Goal: Task Accomplishment & Management: Use online tool/utility

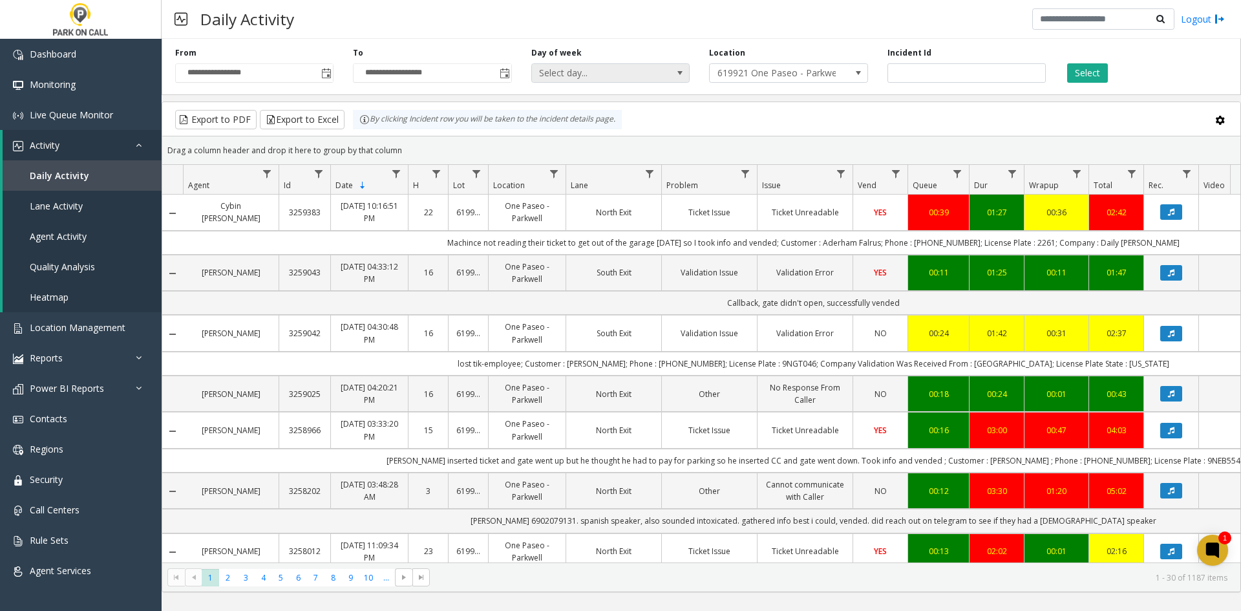
scroll to position [388, 0]
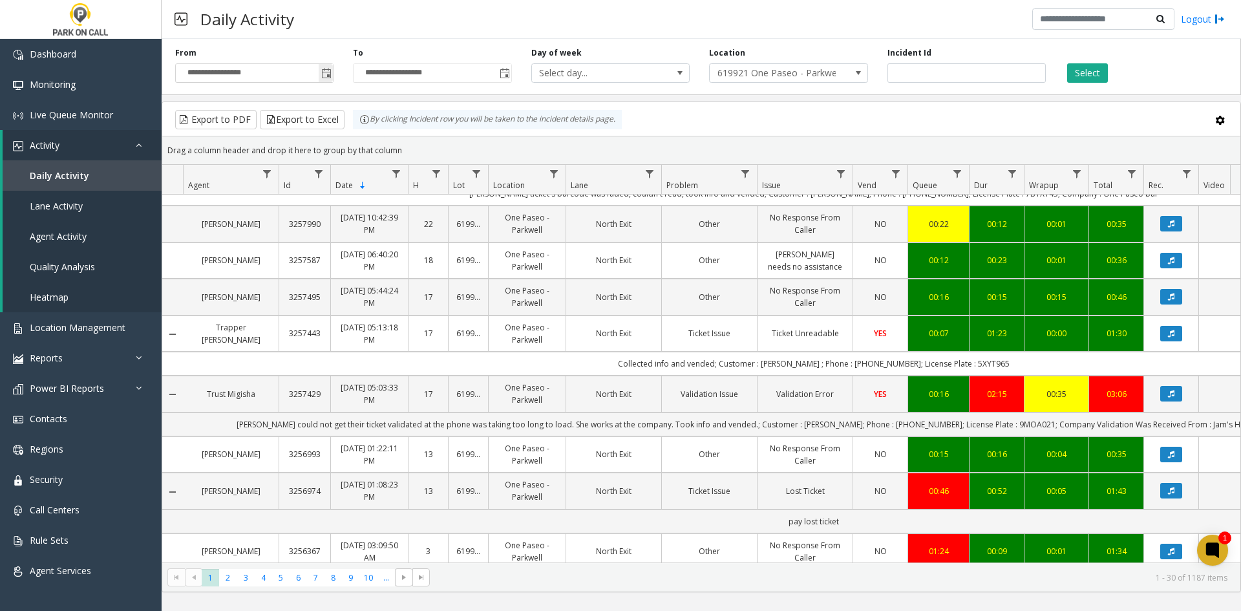
click at [329, 79] on span "Toggle popup" at bounding box center [326, 74] width 10 height 10
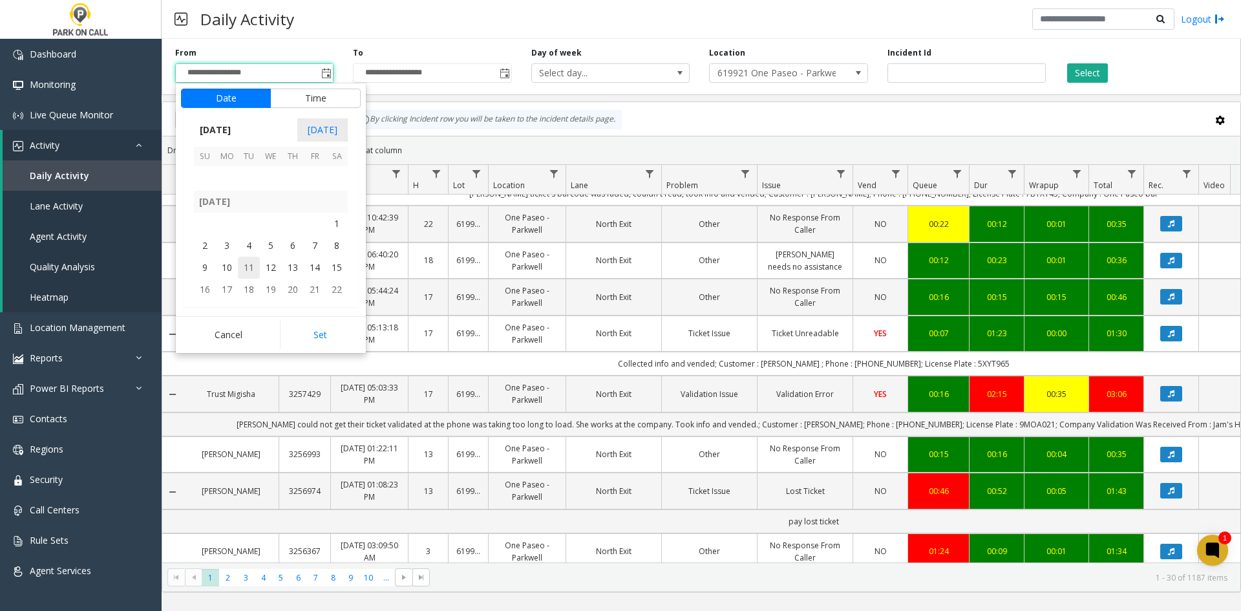
scroll to position [230364, 0]
click at [316, 210] on span "1" at bounding box center [315, 215] width 22 height 22
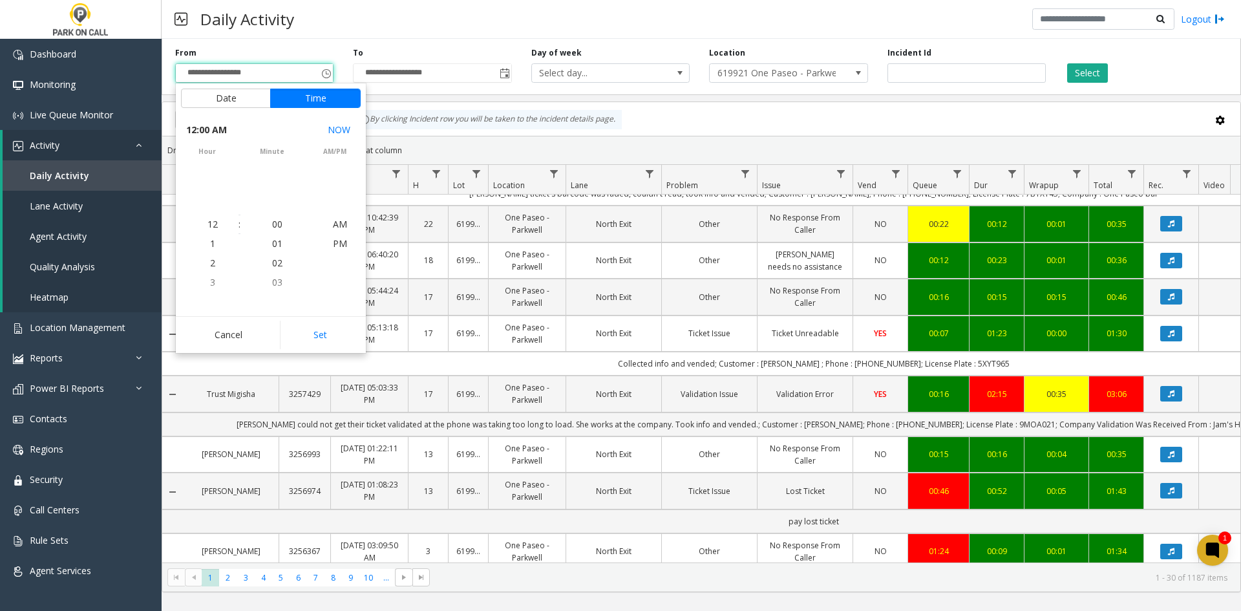
scroll to position [230401, 0]
drag, startPoint x: 317, startPoint y: 341, endPoint x: 324, endPoint y: 337, distance: 8.4
click at [317, 341] on button "Set" at bounding box center [320, 335] width 81 height 28
type input "**********"
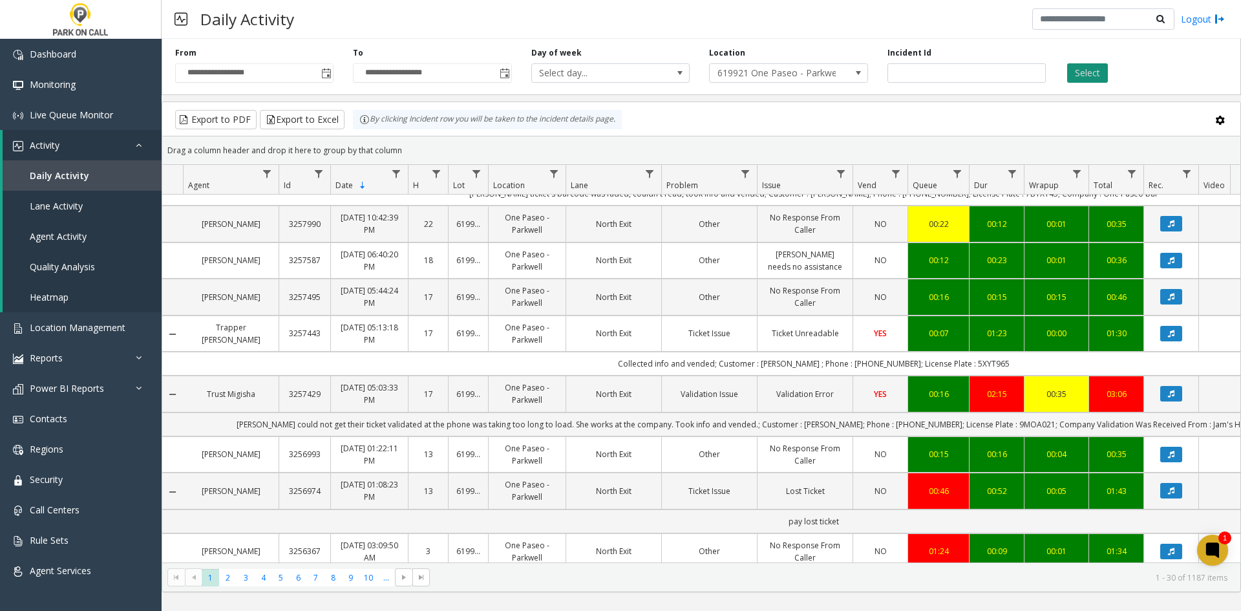
click at [1090, 74] on button "Select" at bounding box center [1087, 72] width 41 height 19
click at [311, 114] on button "Export to Excel" at bounding box center [302, 119] width 85 height 19
click at [540, 221] on link "One Paseo - Parkwell" at bounding box center [526, 223] width 61 height 25
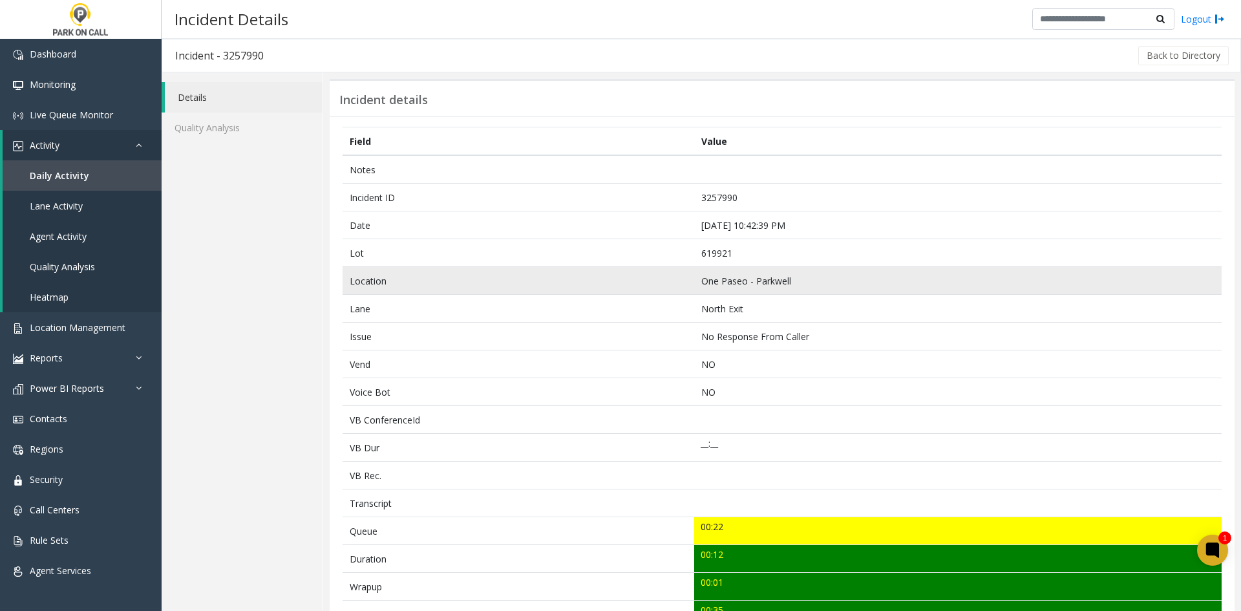
click at [697, 280] on td "One Paseo - Parkwell" at bounding box center [957, 281] width 527 height 28
drag, startPoint x: 697, startPoint y: 280, endPoint x: 721, endPoint y: 280, distance: 23.9
click at [721, 280] on td "One Paseo - Parkwell" at bounding box center [957, 281] width 527 height 28
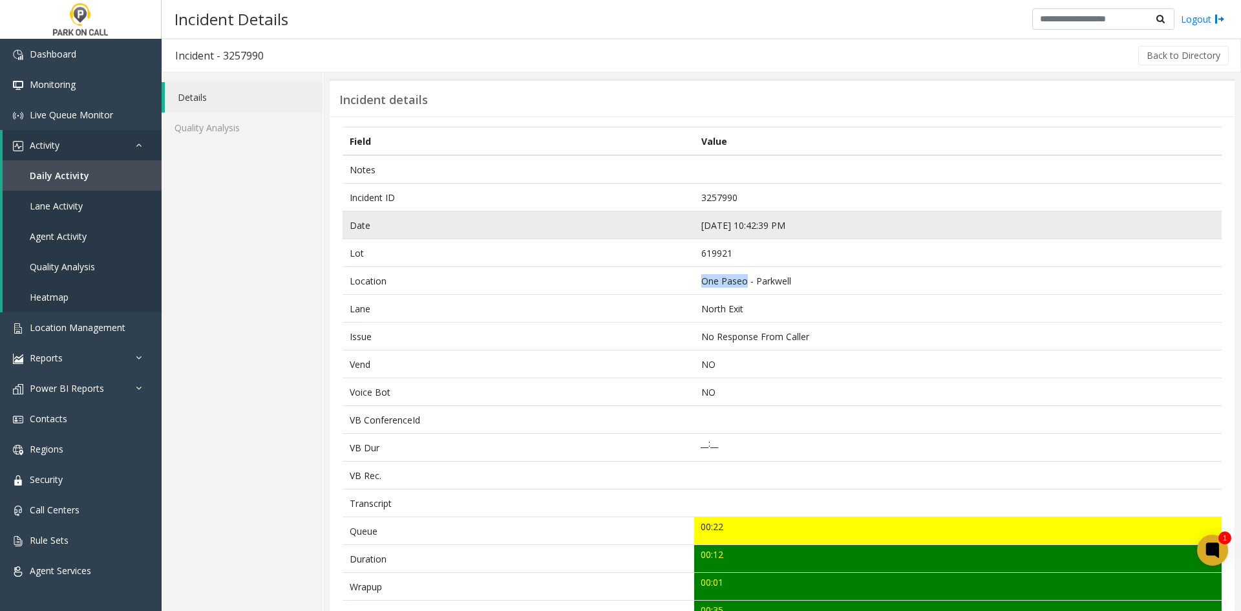
copy td "One Paseo"
